Goal: Task Accomplishment & Management: Use online tool/utility

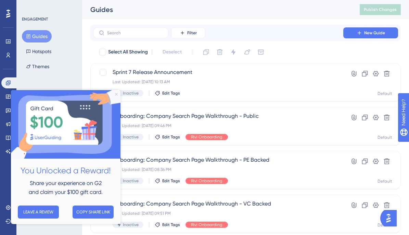
drag, startPoint x: 115, startPoint y: 94, endPoint x: 87, endPoint y: 187, distance: 96.7
click at [115, 94] on icon "Close Preview" at bounding box center [116, 94] width 3 height 3
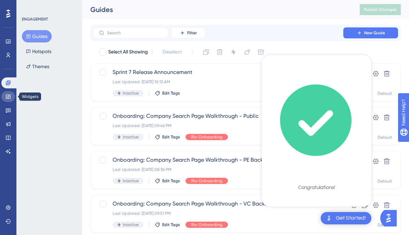
click at [12, 93] on link at bounding box center [8, 96] width 14 height 11
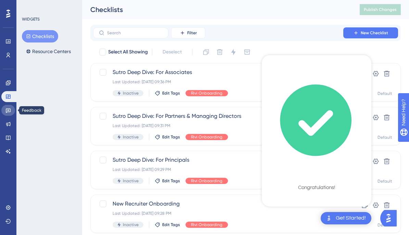
click at [9, 111] on icon at bounding box center [7, 109] width 5 height 5
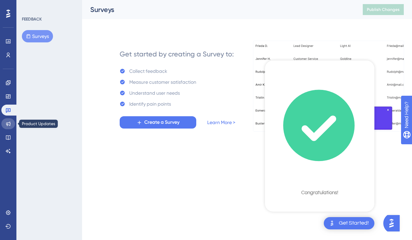
click at [10, 123] on icon at bounding box center [7, 123] width 5 height 5
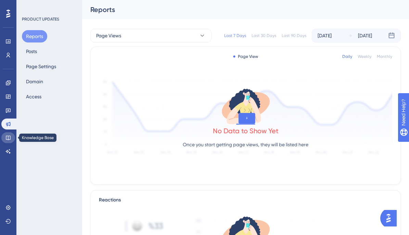
click at [8, 135] on icon at bounding box center [7, 137] width 5 height 5
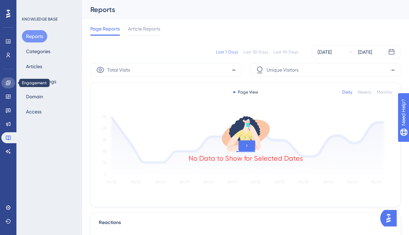
click at [9, 85] on icon at bounding box center [7, 82] width 5 height 5
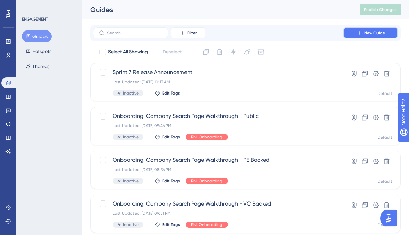
click at [361, 31] on icon at bounding box center [358, 32] width 5 height 5
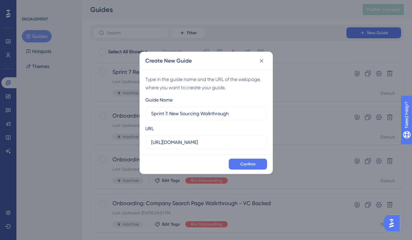
type input "Sprint 7: New Sourcing Walkthrough"
click at [193, 140] on input "[URL][DOMAIN_NAME]" at bounding box center [206, 142] width 110 height 8
paste input "-[URL]"
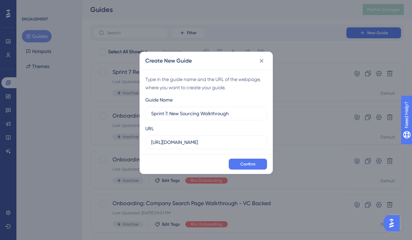
click at [207, 128] on div "URL [URL][DOMAIN_NAME]" at bounding box center [206, 136] width 122 height 25
click at [240, 143] on input "[URL][DOMAIN_NAME]" at bounding box center [206, 142] width 110 height 8
click at [258, 143] on input "[URL][DOMAIN_NAME]" at bounding box center [206, 142] width 110 height 8
drag, startPoint x: 208, startPoint y: 143, endPoint x: 261, endPoint y: 144, distance: 53.0
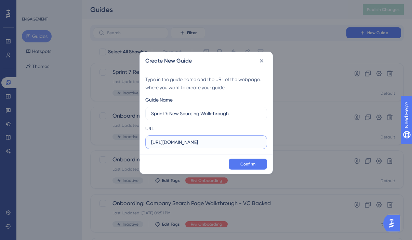
click at [261, 144] on label "[URL][DOMAIN_NAME]" at bounding box center [206, 142] width 122 height 14
type input "[URL][DOMAIN_NAME]"
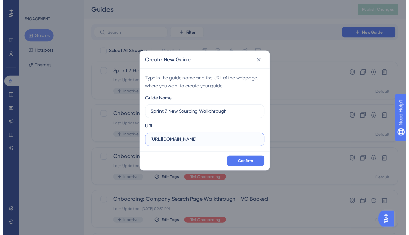
scroll to position [0, 0]
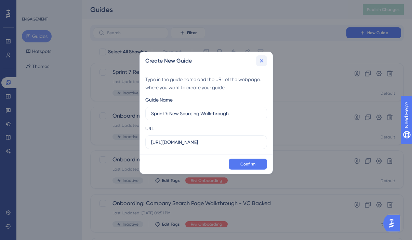
click at [264, 60] on icon at bounding box center [261, 60] width 7 height 7
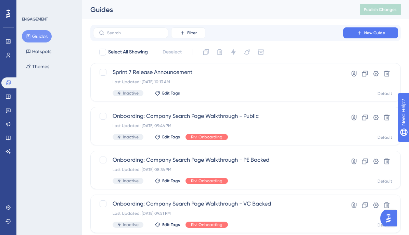
drag, startPoint x: 390, startPoint y: 216, endPoint x: 741, endPoint y: 429, distance: 411.3
click at [390, 216] on img "Open AI Assistant Launcher" at bounding box center [388, 218] width 12 height 12
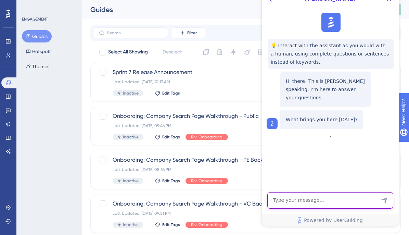
click at [297, 193] on textarea "AI Assistant Text Input" at bounding box center [330, 200] width 126 height 16
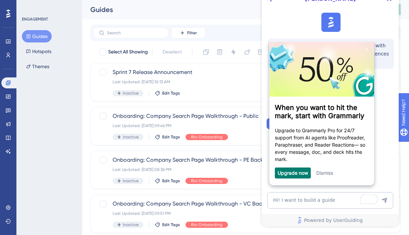
click at [327, 170] on div "Dismiss" at bounding box center [324, 172] width 17 height 11
click at [327, 173] on link "Dismiss" at bounding box center [324, 173] width 17 height 6
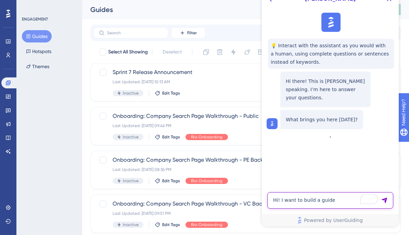
click at [338, 199] on textarea "Hi! I want to build a guide" at bounding box center [330, 200] width 126 height 16
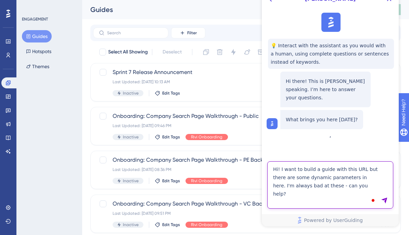
paste textarea "[URL][DOMAIN_NAME]"
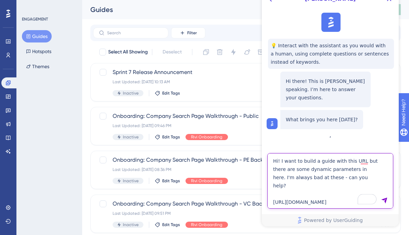
drag, startPoint x: 356, startPoint y: 204, endPoint x: 270, endPoint y: 192, distance: 85.9
click at [270, 192] on textarea "Hi! I want to build a guide with this URL but there are some dynamic parameters…" at bounding box center [330, 180] width 126 height 55
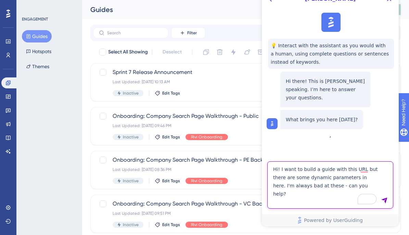
paste textarea "[URL][DOMAIN_NAME]"
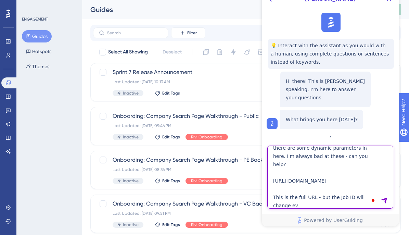
scroll to position [22, 0]
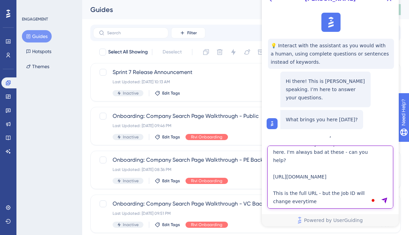
type textarea "Hi! I want to build a guide with this URL but there are some dynamic parameters…"
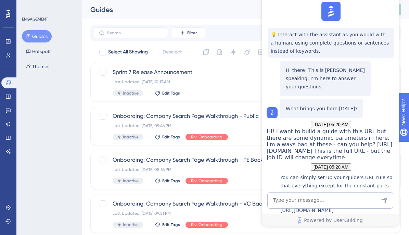
scroll to position [189, 0]
drag, startPoint x: 286, startPoint y: 89, endPoint x: 375, endPoint y: 104, distance: 90.9
click at [375, 206] on p "[URL][DOMAIN_NAME]" at bounding box center [337, 210] width 115 height 8
copy p "[URL][DOMAIN_NAME]"
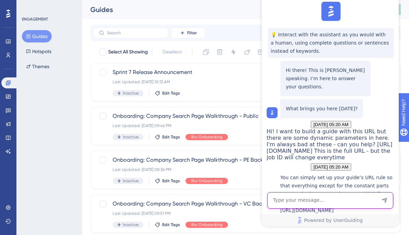
click at [294, 202] on textarea "AI Assistant Text Input" at bounding box center [330, 200] width 126 height 16
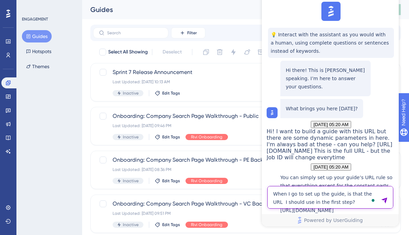
type textarea "When I go to set up the guide, is that the URL I should use in the first step?"
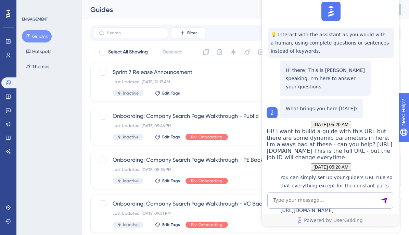
scroll to position [346, 0]
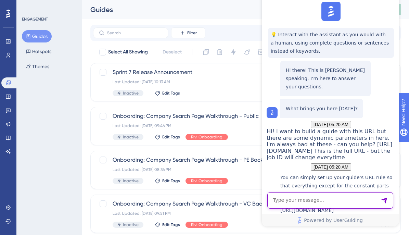
click at [309, 195] on textarea "To enrich screen reader interactions, please activate Accessibility in Grammarl…" at bounding box center [330, 200] width 126 height 16
paste textarea "[URL][DOMAIN_NAME]"
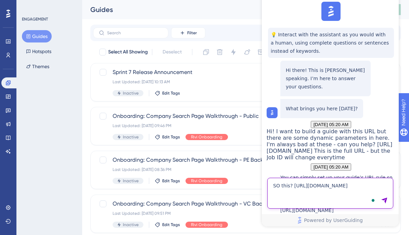
type textarea "SO this? [URL][DOMAIN_NAME]"
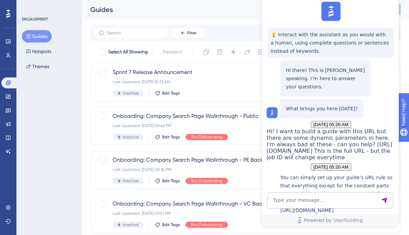
scroll to position [425, 0]
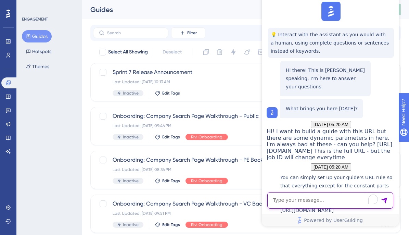
click at [326, 197] on textarea "To enrich screen reader interactions, please activate Accessibility in Grammarl…" at bounding box center [330, 200] width 126 height 16
type textarea "Talk to somoene"
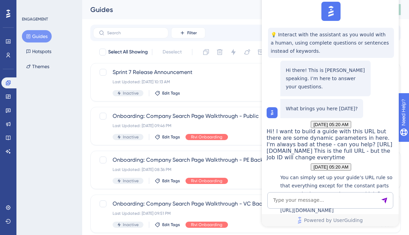
scroll to position [448, 0]
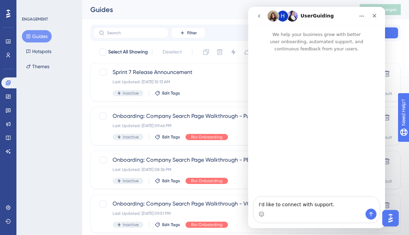
scroll to position [0, 0]
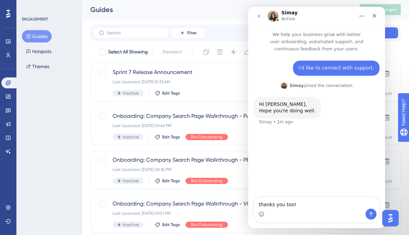
type textarea "thanks you too!"
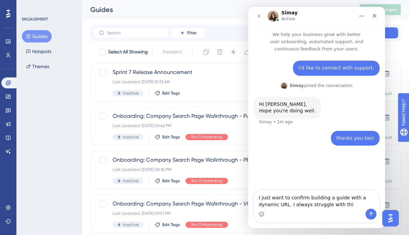
type textarea "I just want to confirm building a guide with a dynamic URL. I always struggle w…"
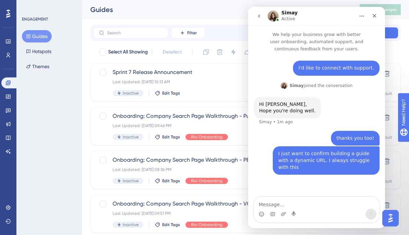
type textarea "[URL][DOMAIN_NAME]"
click at [348, 201] on textarea "[URL][DOMAIN_NAME]" at bounding box center [316, 203] width 125 height 12
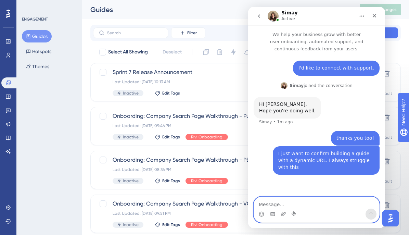
paste textarea "[URL][DOMAIN_NAME]"
type textarea "[URL][DOMAIN_NAME]"
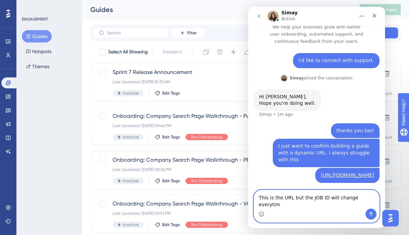
type textarea "This is the URL but the JOB ID will change everytime"
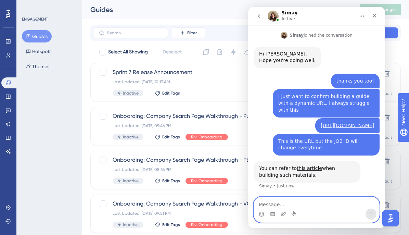
scroll to position [57, 0]
type textarea "Does that look right though?"
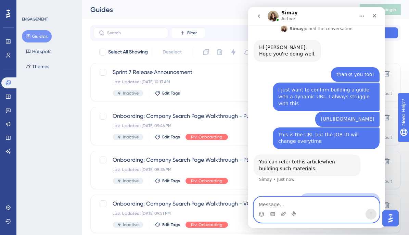
scroll to position [77, 0]
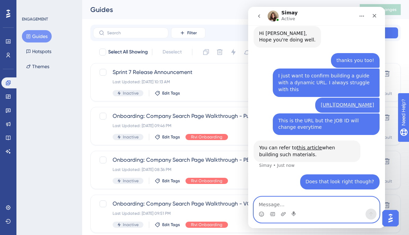
paste textarea "[URL][DOMAIN_NAME]"
type textarea "[URL][DOMAIN_NAME]"
click at [295, 199] on textarea "[URL][DOMAIN_NAME]" at bounding box center [316, 203] width 125 height 12
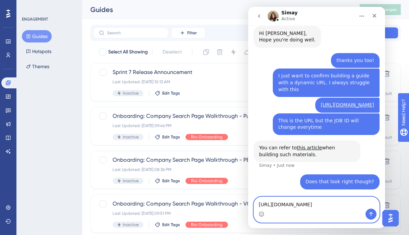
click at [295, 199] on textarea "[URL][DOMAIN_NAME]" at bounding box center [316, 203] width 125 height 12
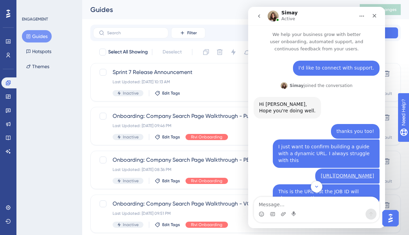
click at [257, 15] on icon "go back" at bounding box center [258, 15] width 5 height 5
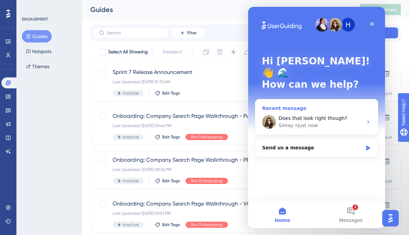
click at [288, 122] on div "Simay" at bounding box center [285, 125] width 15 height 7
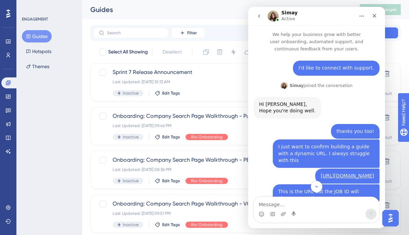
scroll to position [77, 0]
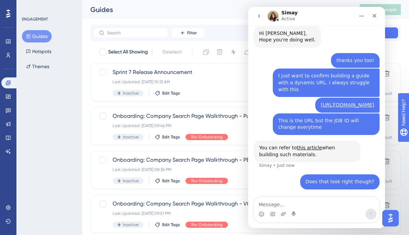
click at [258, 13] on button "go back" at bounding box center [258, 16] width 13 height 13
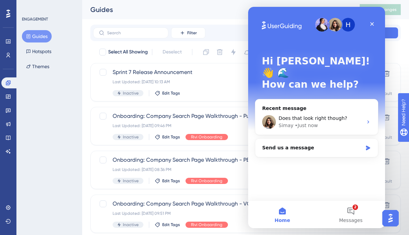
scroll to position [0, 0]
click at [343, 207] on button "2 Messages" at bounding box center [350, 213] width 68 height 27
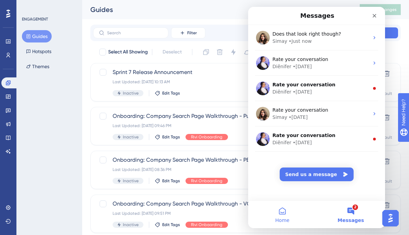
click at [279, 213] on button "Home" at bounding box center [282, 213] width 68 height 27
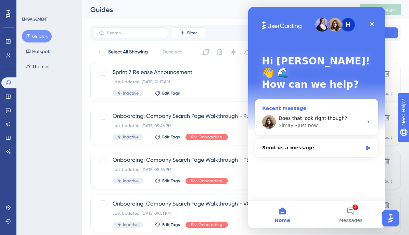
click at [292, 115] on span "Does that look right though?" at bounding box center [312, 117] width 69 height 5
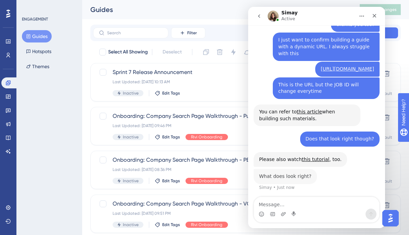
scroll to position [113, 0]
click at [268, 204] on textarea "Message…" at bounding box center [316, 203] width 125 height 12
type textarea "T"
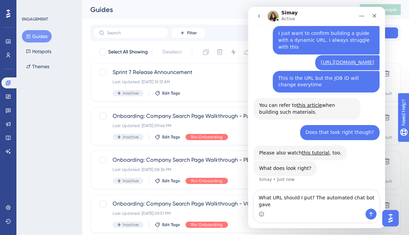
scroll to position [120, 0]
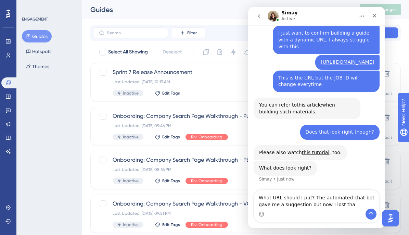
type textarea "What URL should I put? The automated chat bot gave me a suggestion but now I lo…"
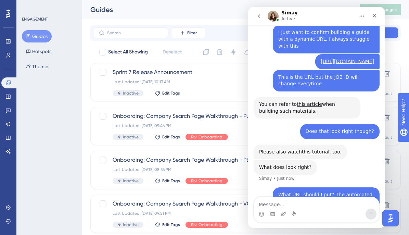
scroll to position [108, 0]
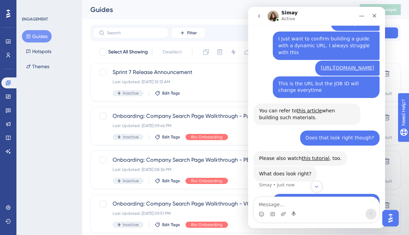
click at [258, 14] on icon "go back" at bounding box center [258, 15] width 5 height 5
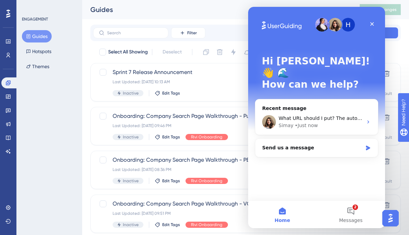
scroll to position [0, 0]
click at [287, 144] on div "Send us a message" at bounding box center [312, 147] width 100 height 7
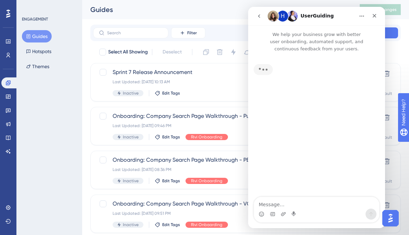
click at [260, 16] on icon "go back" at bounding box center [258, 15] width 5 height 5
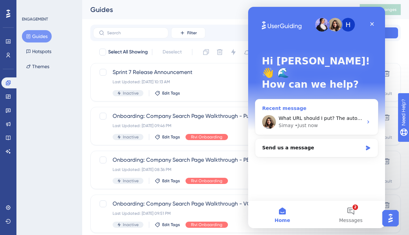
click at [299, 115] on span "What URL should I put? The automated chat bot gave me a suggestion but now I lo…" at bounding box center [385, 117] width 215 height 5
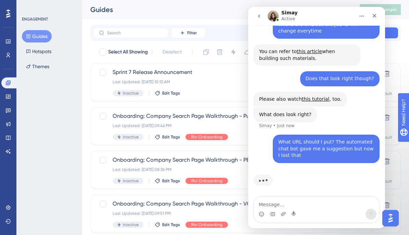
scroll to position [173, 0]
click at [378, 14] on div "Close" at bounding box center [374, 16] width 12 height 12
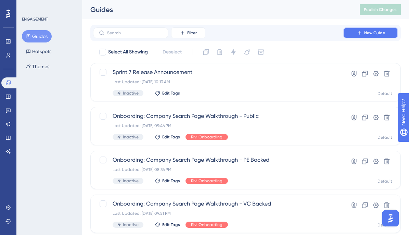
click at [359, 37] on button "New Guide" at bounding box center [370, 32] width 55 height 11
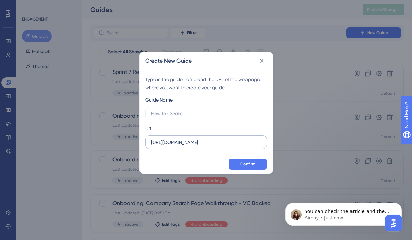
scroll to position [182, 0]
click at [353, 213] on p "You can check the article and the video to decide that. I cannot suggest anythi…" at bounding box center [349, 211] width 88 height 7
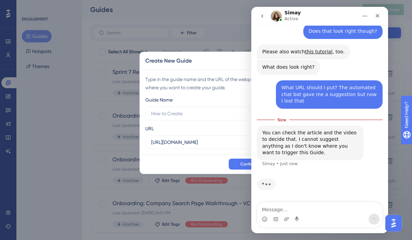
scroll to position [219, 0]
click at [363, 15] on icon "Home" at bounding box center [364, 15] width 5 height 5
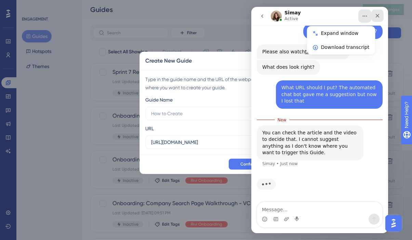
click at [379, 15] on icon "Close" at bounding box center [377, 15] width 5 height 5
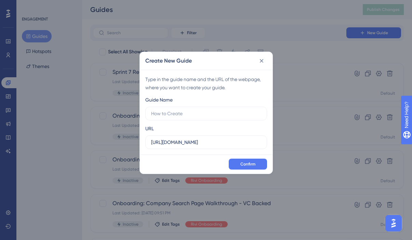
click at [393, 223] on img "Open AI Assistant Launcher" at bounding box center [393, 223] width 12 height 12
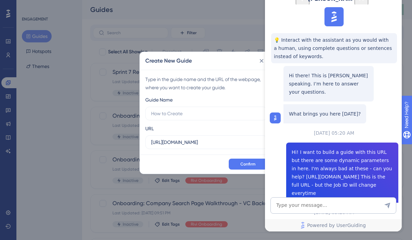
scroll to position [209, 0]
drag, startPoint x: 289, startPoint y: 75, endPoint x: 372, endPoint y: 89, distance: 84.1
copy p "[URL][DOMAIN_NAME]"
click at [231, 114] on input "text" at bounding box center [206, 114] width 110 height 8
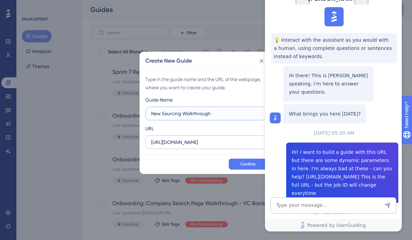
type input "New Sourcing Walkthrough"
click at [223, 142] on input "[URL][DOMAIN_NAME]" at bounding box center [206, 142] width 110 height 8
paste input "-[URL]"
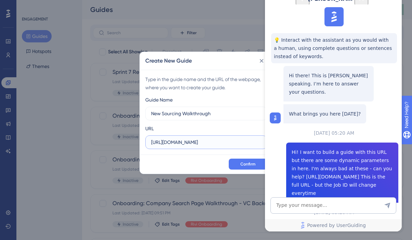
scroll to position [0, 99]
type input "[URL][DOMAIN_NAME]"
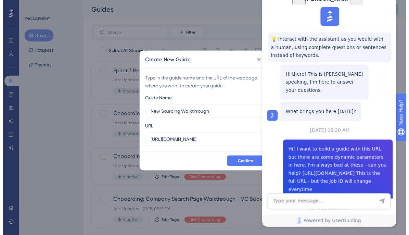
scroll to position [0, 0]
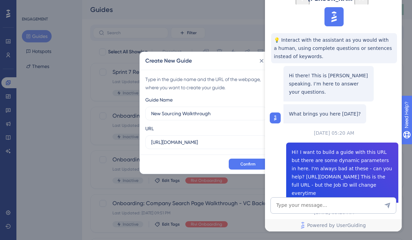
click at [233, 132] on div "URL [URL][DOMAIN_NAME]" at bounding box center [206, 136] width 122 height 25
click at [246, 160] on button "Confirm" at bounding box center [248, 164] width 38 height 11
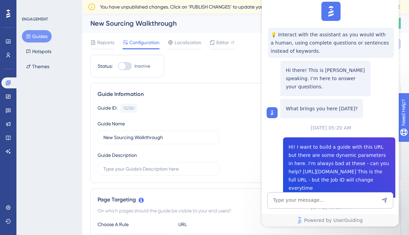
scroll to position [448, 0]
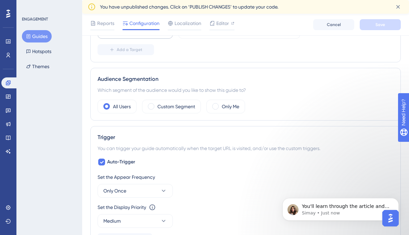
scroll to position [166, 0]
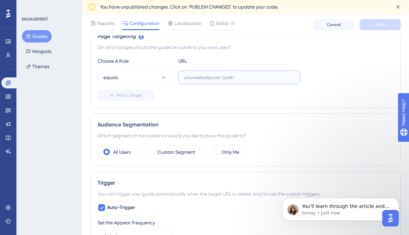
click at [213, 75] on input "text" at bounding box center [239, 77] width 110 height 8
click at [336, 212] on p "Simay • Just now" at bounding box center [346, 213] width 88 height 6
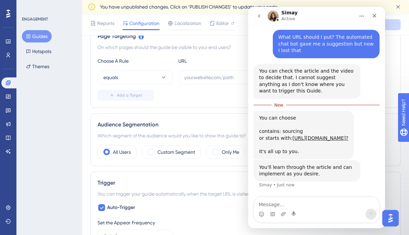
scroll to position [277, 0]
drag, startPoint x: 346, startPoint y: 140, endPoint x: 291, endPoint y: 132, distance: 56.3
click at [291, 132] on div "You can choose contains: sourcing or starts with: [URL][DOMAIN_NAME]? It's all …" at bounding box center [303, 135] width 89 height 40
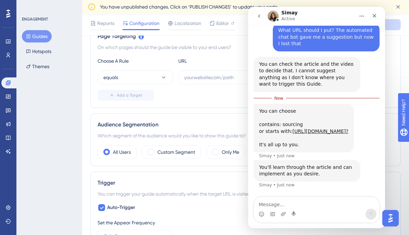
copy link "[URL][DOMAIN_NAME]?"
click at [147, 80] on button "equals" at bounding box center [134, 77] width 75 height 14
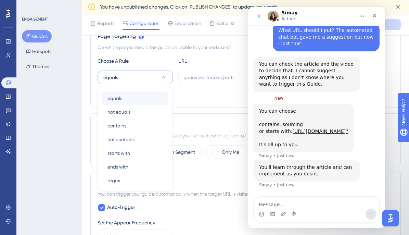
scroll to position [188, 0]
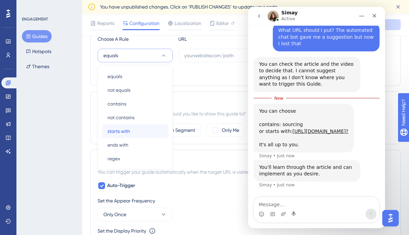
click at [134, 128] on div "starts with starts with" at bounding box center [134, 131] width 55 height 14
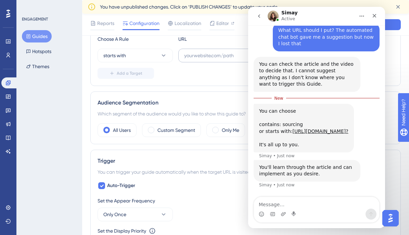
click at [207, 51] on label at bounding box center [239, 56] width 122 height 14
click at [207, 52] on input "text" at bounding box center [239, 56] width 110 height 8
paste input "[URL][DOMAIN_NAME]?"
type input "[URL][DOMAIN_NAME]?"
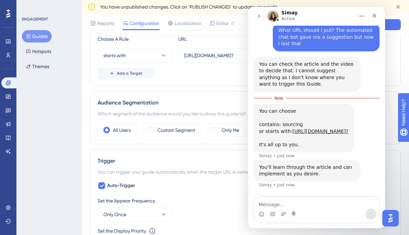
scroll to position [0, 0]
click at [197, 71] on div "Add a Target" at bounding box center [245, 73] width 296 height 11
click at [137, 71] on span "Add a Target" at bounding box center [130, 72] width 26 height 5
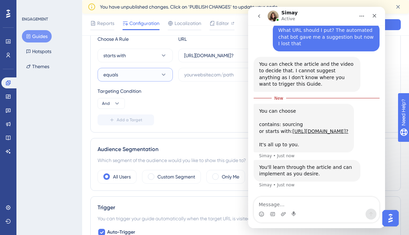
click at [133, 75] on button "equals" at bounding box center [134, 75] width 75 height 14
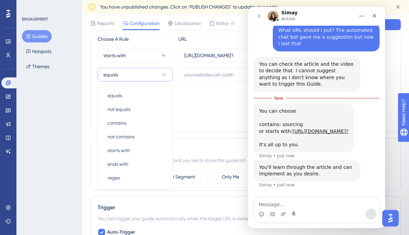
scroll to position [207, 0]
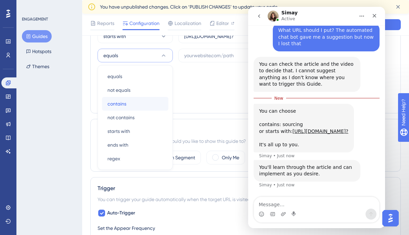
click at [128, 101] on div "contains contains" at bounding box center [134, 104] width 55 height 14
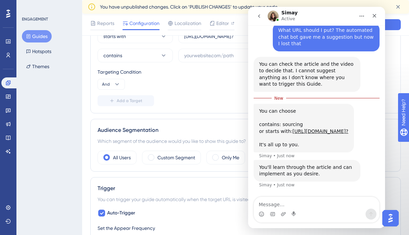
click at [287, 118] on div "You can choose contains: sourcing or starts with: [URL][DOMAIN_NAME]? It's all …" at bounding box center [303, 128] width 89 height 40
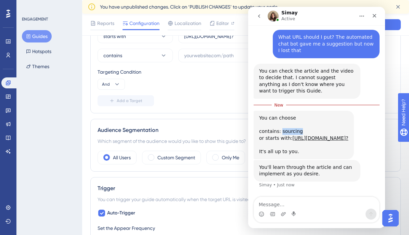
click at [287, 118] on div "You can choose contains: sourcing or starts with: [URL][DOMAIN_NAME]? It's all …" at bounding box center [303, 135] width 89 height 40
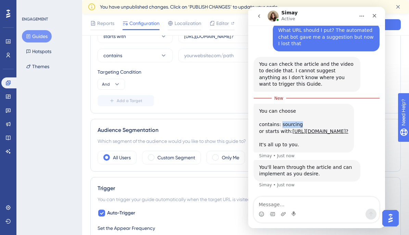
copy div "sourcing"
click at [193, 54] on input "text" at bounding box center [239, 56] width 110 height 8
type input "sourcing"
click at [195, 75] on div "Targeting Condition" at bounding box center [245, 72] width 296 height 8
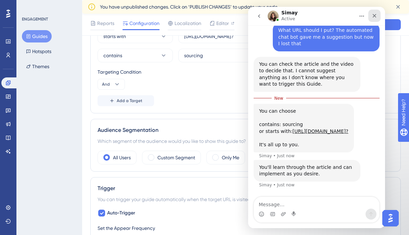
click at [375, 17] on icon "Close" at bounding box center [374, 16] width 4 height 4
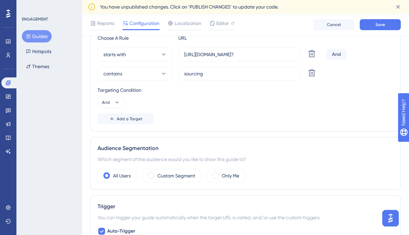
scroll to position [185, 1]
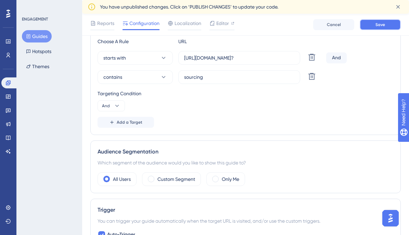
click at [374, 26] on button "Save" at bounding box center [379, 24] width 41 height 11
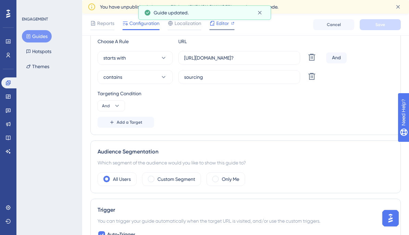
click at [222, 22] on span "Editor" at bounding box center [222, 23] width 13 height 8
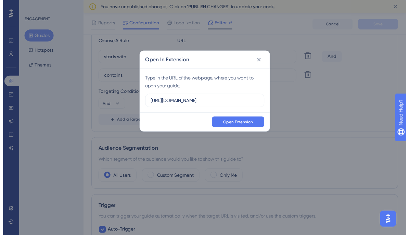
scroll to position [278, 0]
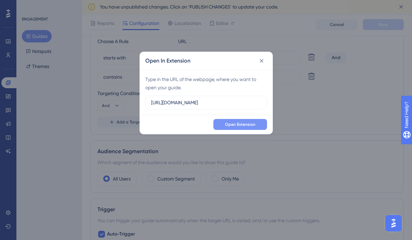
click at [238, 126] on span "Open Extension" at bounding box center [240, 124] width 30 height 5
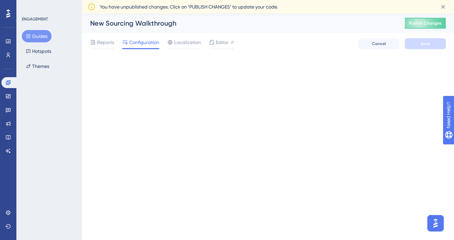
scroll to position [0, 0]
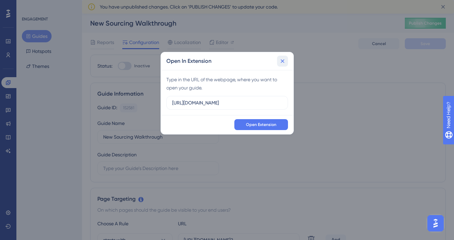
click at [283, 61] on icon at bounding box center [283, 61] width 4 height 4
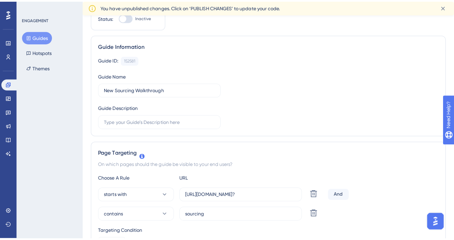
scroll to position [85, 0]
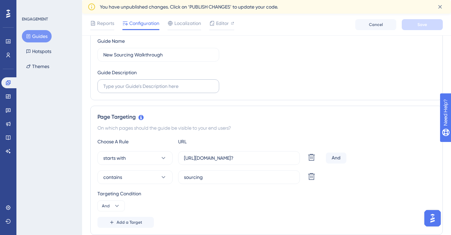
click at [181, 90] on label at bounding box center [158, 86] width 122 height 14
click at [181, 90] on input "text" at bounding box center [158, 86] width 110 height 8
type input "A walkthrough of the new sourcing interface."
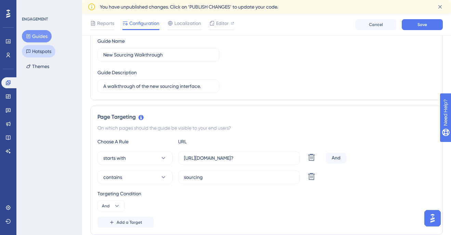
click at [50, 51] on button "Hotspots" at bounding box center [39, 51] width 34 height 12
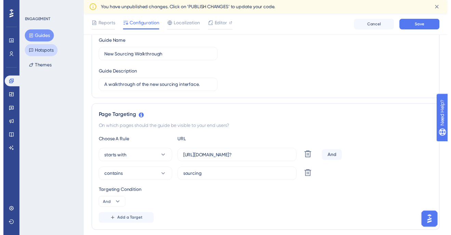
scroll to position [278, 0]
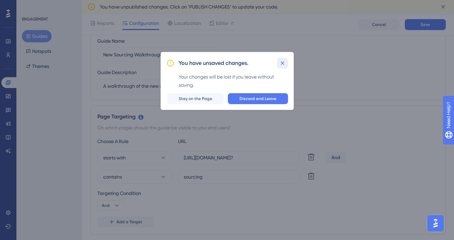
click at [284, 61] on icon at bounding box center [282, 63] width 7 height 7
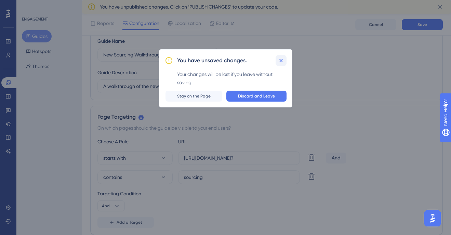
scroll to position [283, 0]
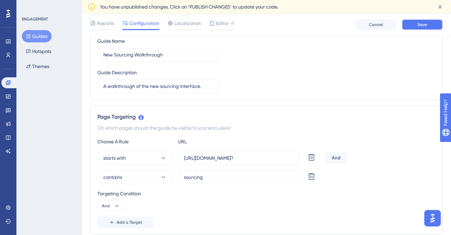
click at [412, 26] on span "Save" at bounding box center [422, 24] width 10 height 5
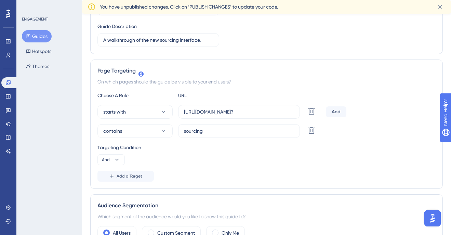
scroll to position [0, 0]
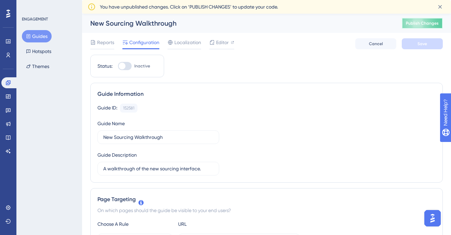
click at [412, 26] on span "Publish Changes" at bounding box center [422, 23] width 33 height 5
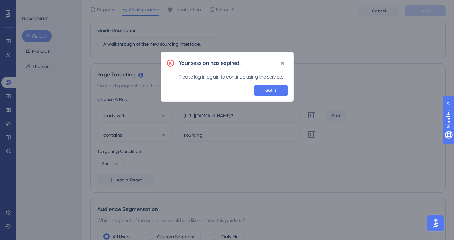
scroll to position [278, 0]
click at [268, 88] on span "Got it" at bounding box center [271, 90] width 11 height 5
